Goal: Find contact information: Find contact information

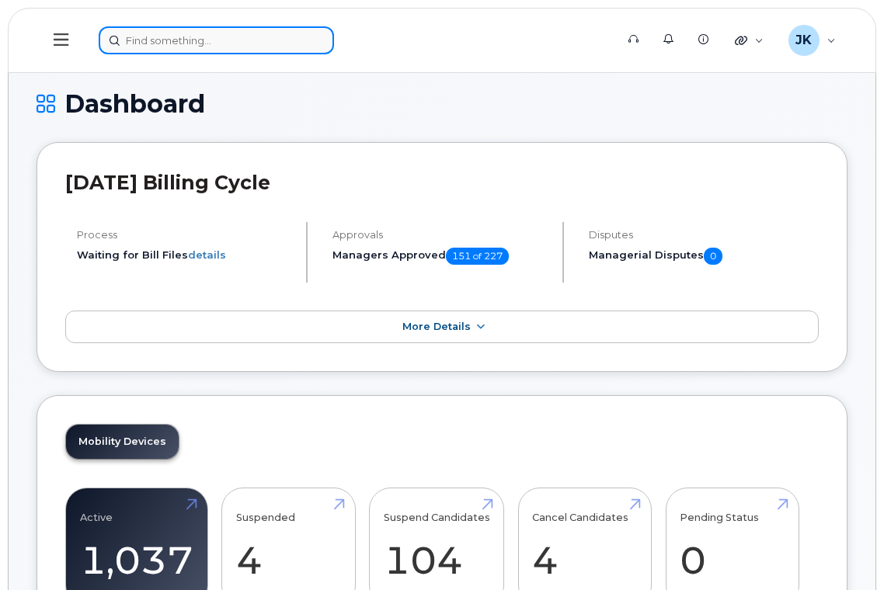
click at [147, 47] on input at bounding box center [216, 40] width 235 height 28
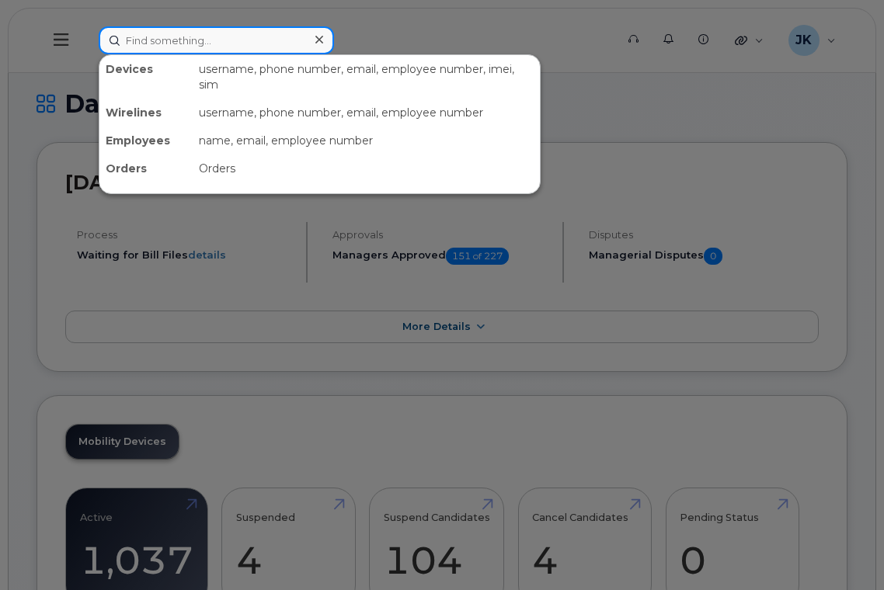
paste input "[PERSON_NAME]"
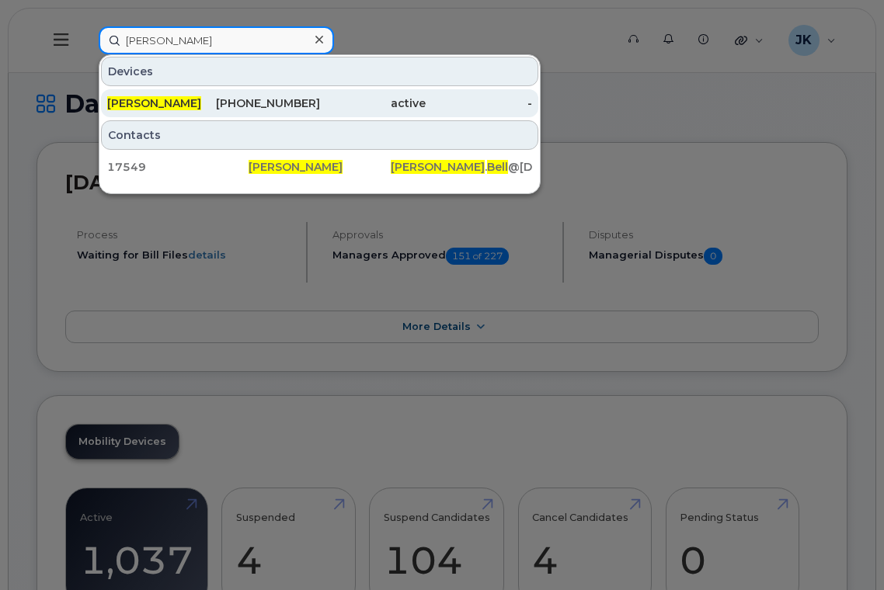
type input "[PERSON_NAME]"
click at [216, 103] on div "587-338-0873" at bounding box center [267, 104] width 106 height 16
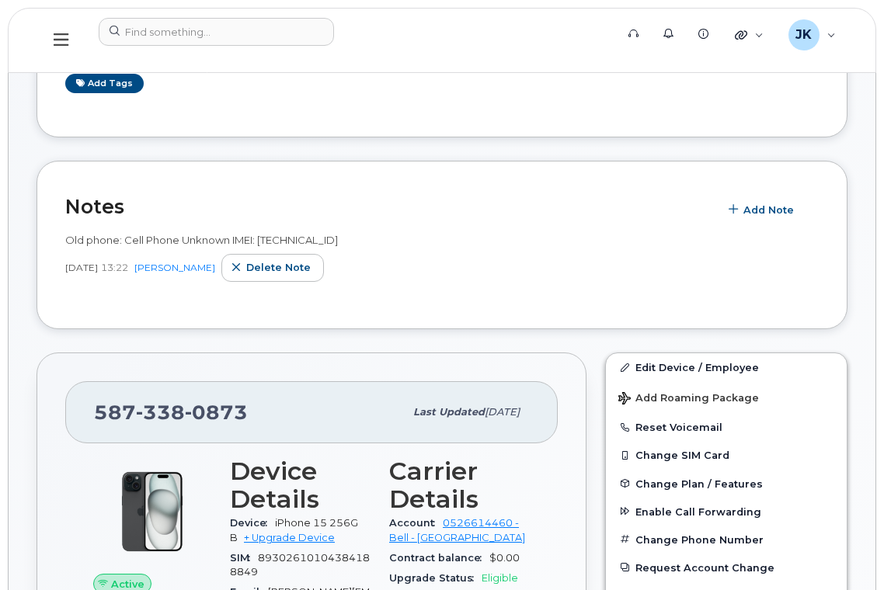
scroll to position [207, 0]
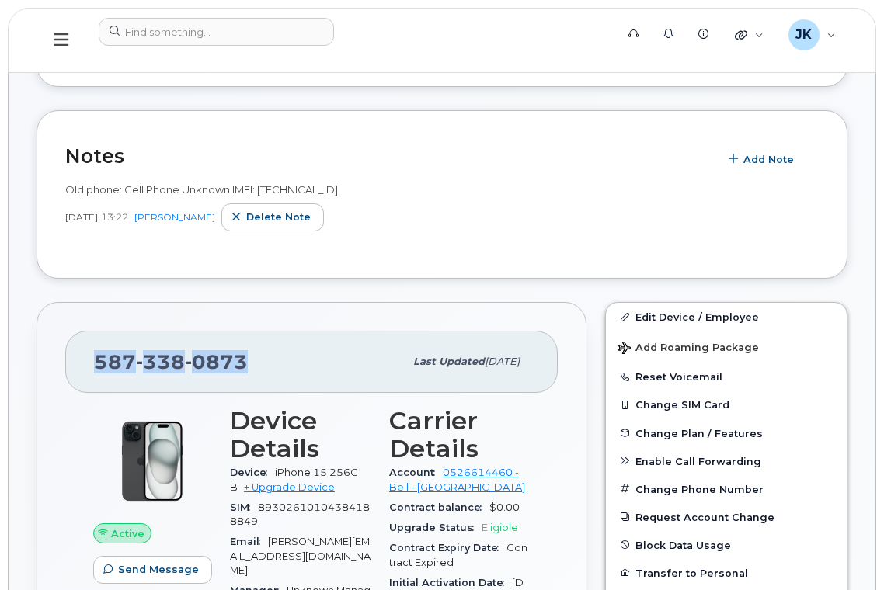
drag, startPoint x: 97, startPoint y: 359, endPoint x: 248, endPoint y: 360, distance: 150.7
click at [248, 360] on div "[PHONE_NUMBER]" at bounding box center [249, 362] width 310 height 33
copy span "[PHONE_NUMBER]"
